Goal: Check status: Check status

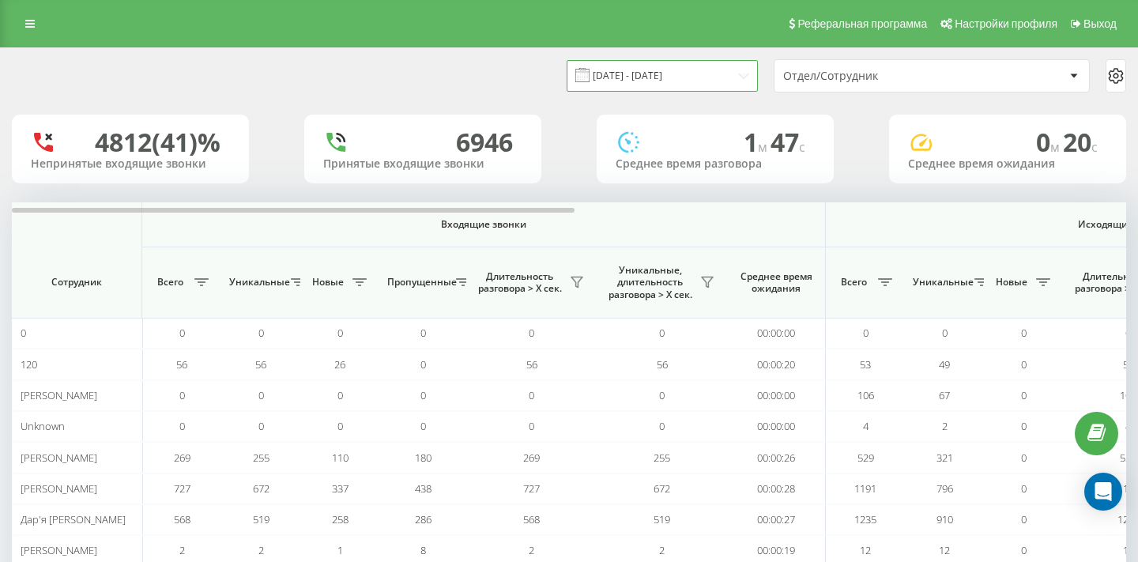
click at [720, 68] on input "19.07.2025 - 19.08.2025" at bounding box center [662, 75] width 191 height 31
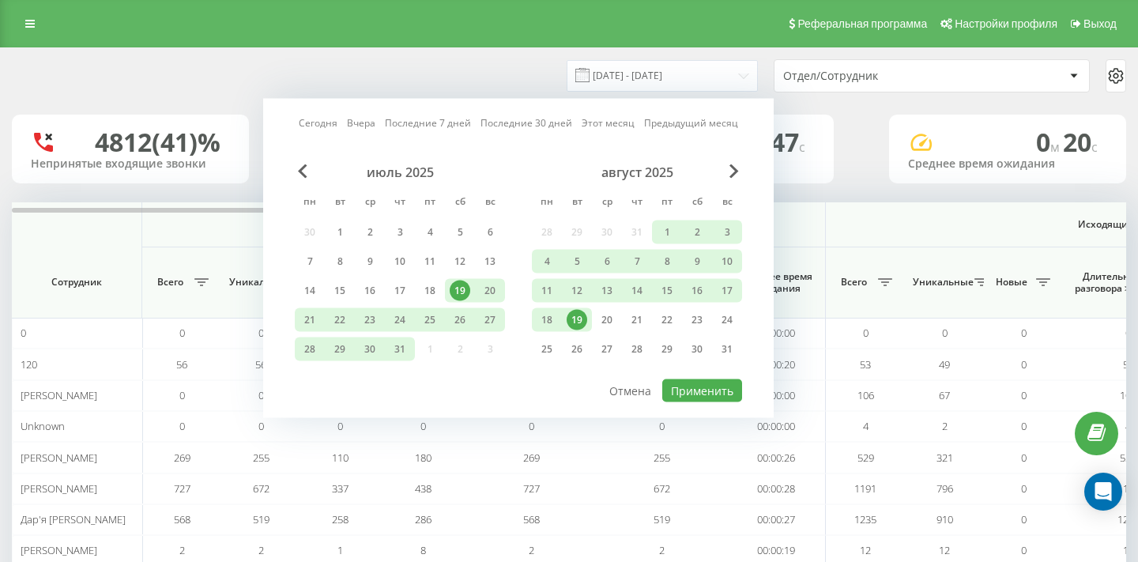
click at [579, 319] on div "19" at bounding box center [577, 320] width 21 height 21
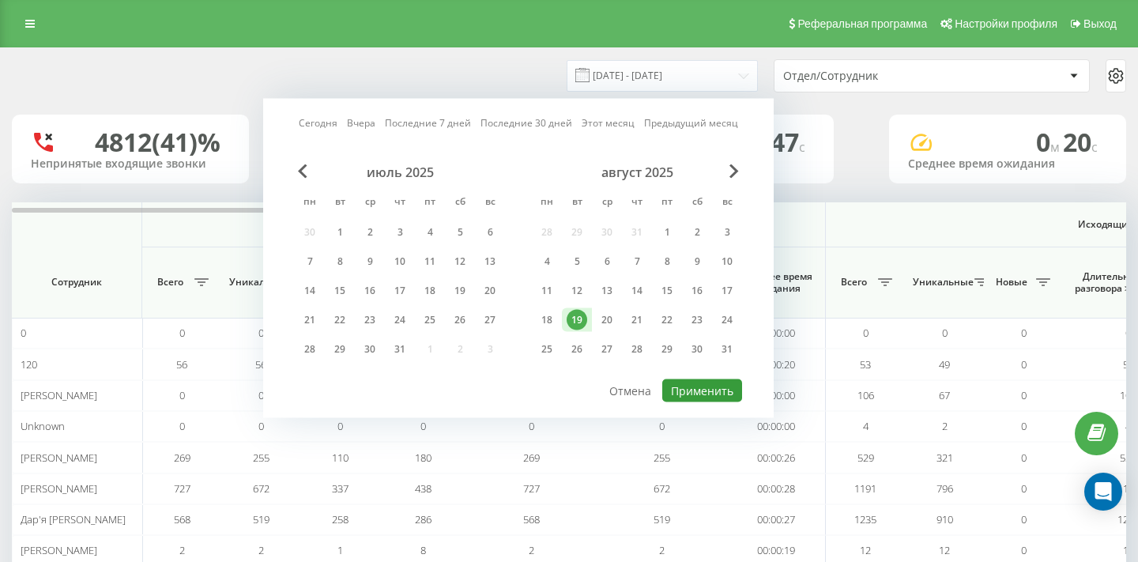
click at [735, 388] on button "Применить" at bounding box center [702, 390] width 80 height 23
type input "19.08.2025 - 19.08.2025"
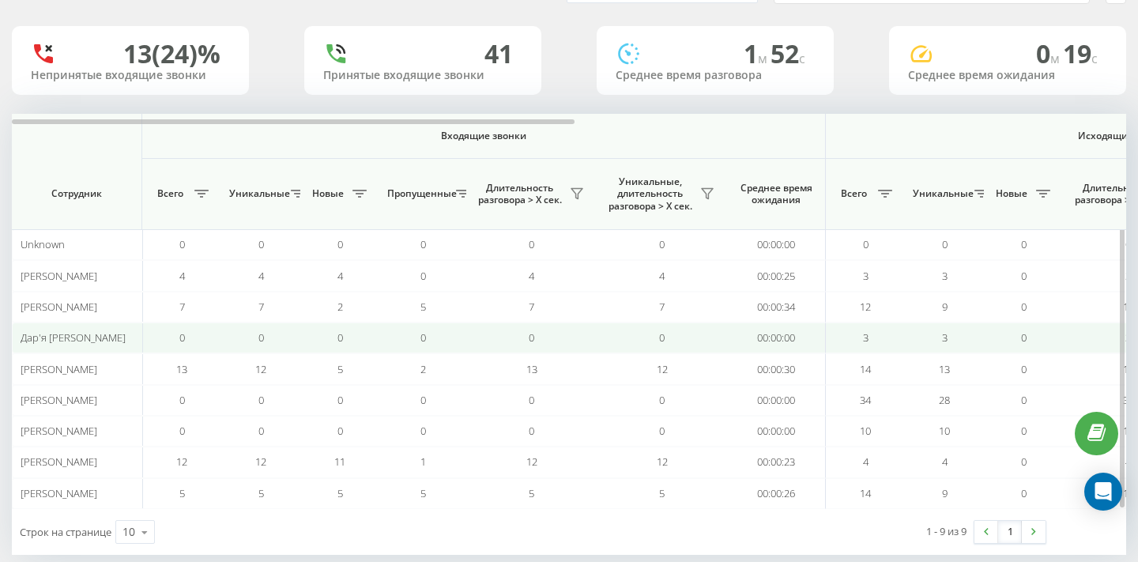
scroll to position [113, 0]
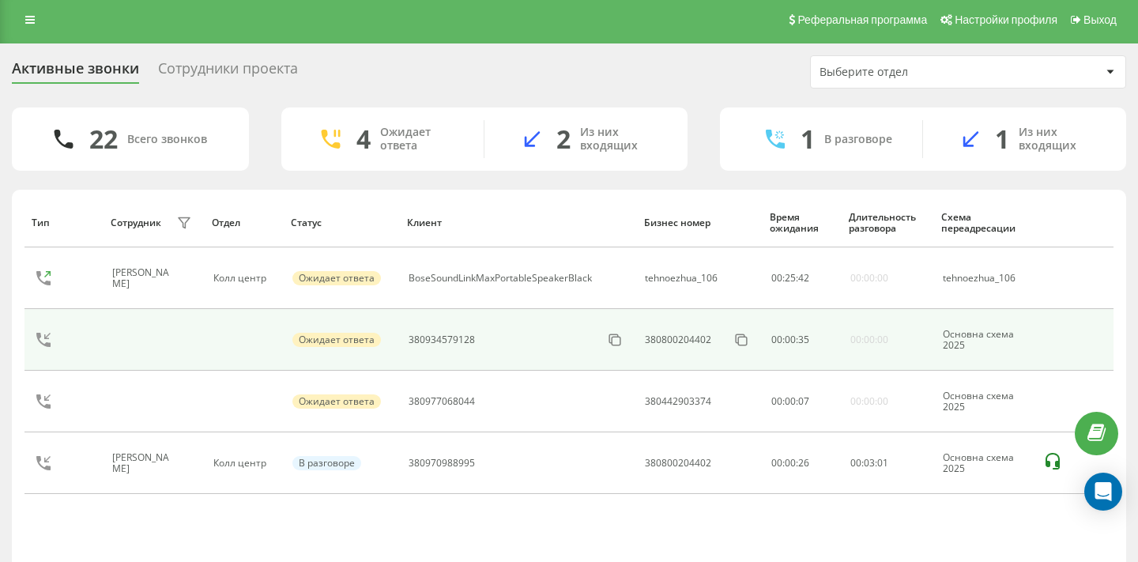
scroll to position [2, 0]
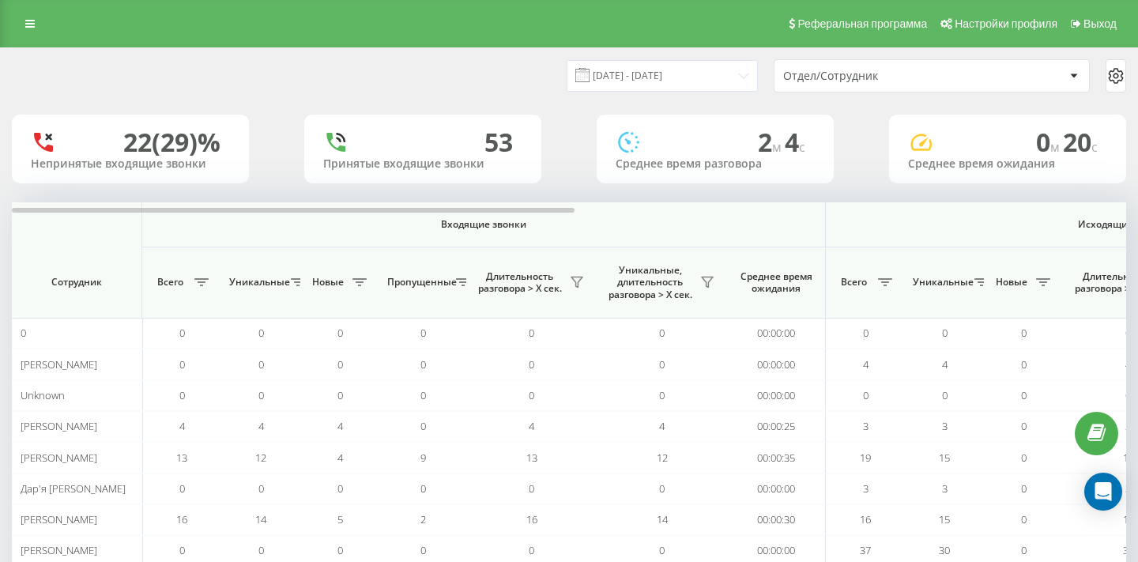
scroll to position [0, 3]
click at [731, 76] on input "19.08.2025 - 19.08.2025" at bounding box center [662, 75] width 191 height 31
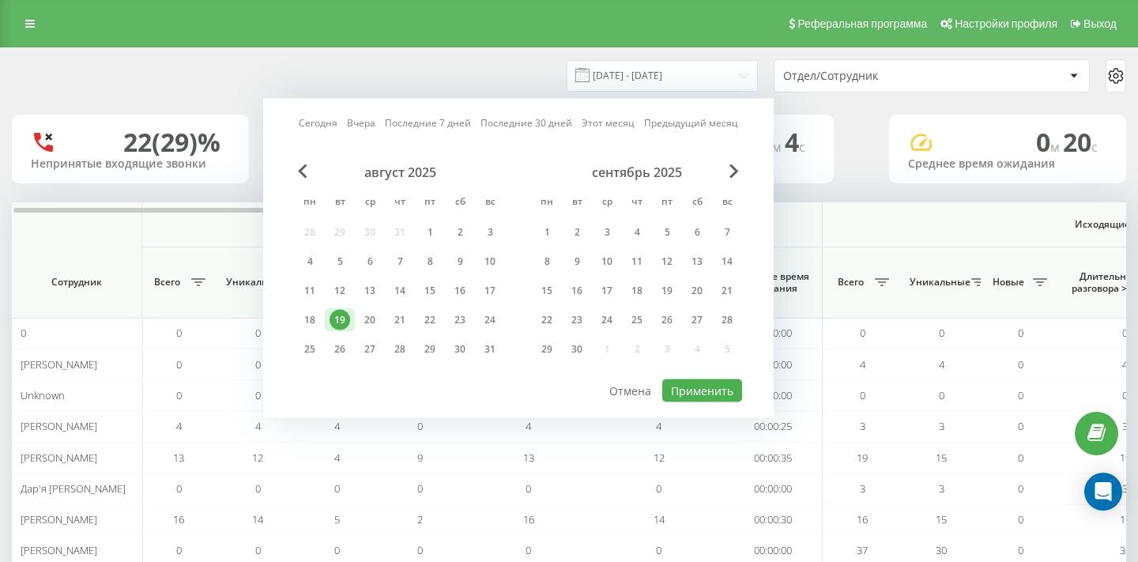
click at [859, 115] on div "22 (29)% Непринятые входящие звонки 53 Принятые входящие звонки 2 м 4 c Среднее…" at bounding box center [569, 149] width 1114 height 69
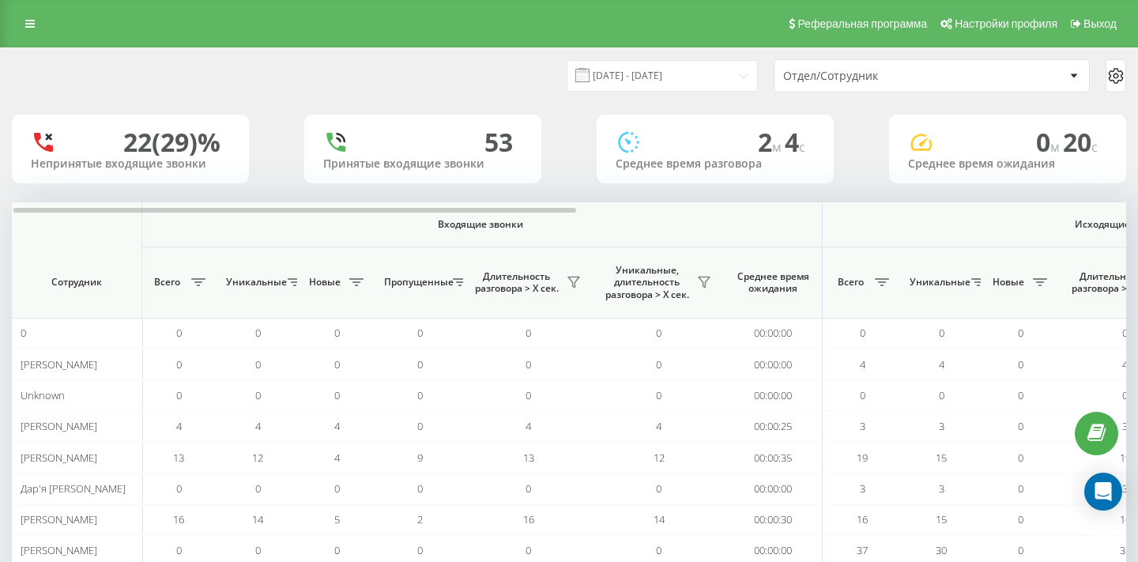
click at [859, 83] on div "Отдел/Сотрудник" at bounding box center [932, 76] width 315 height 32
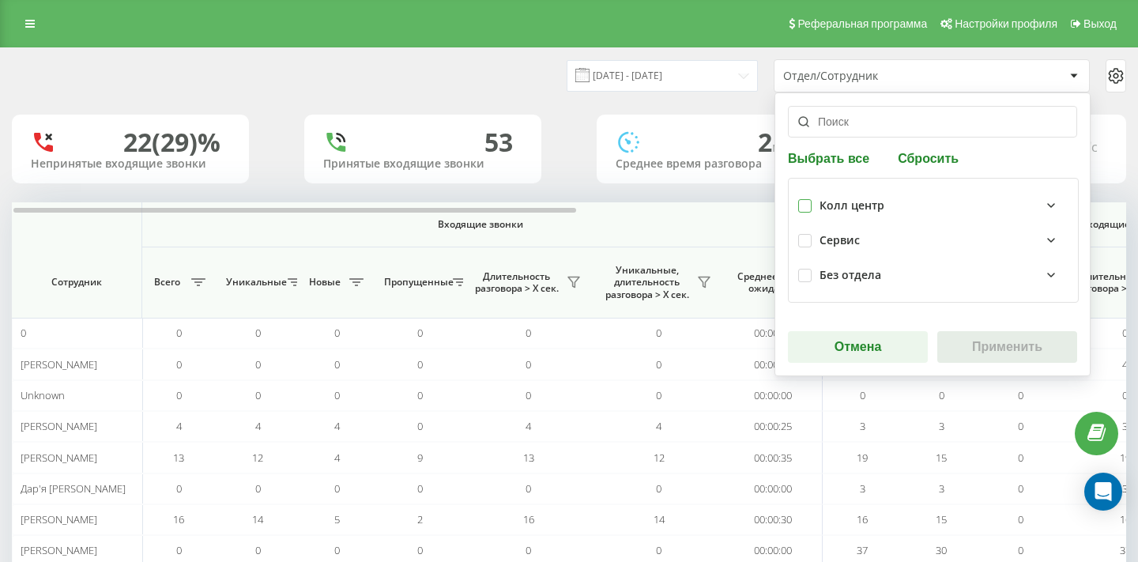
click at [809, 199] on label at bounding box center [804, 199] width 13 height 0
checkbox input "true"
click at [997, 336] on button "Применить" at bounding box center [1007, 347] width 140 height 32
